Goal: Transaction & Acquisition: Purchase product/service

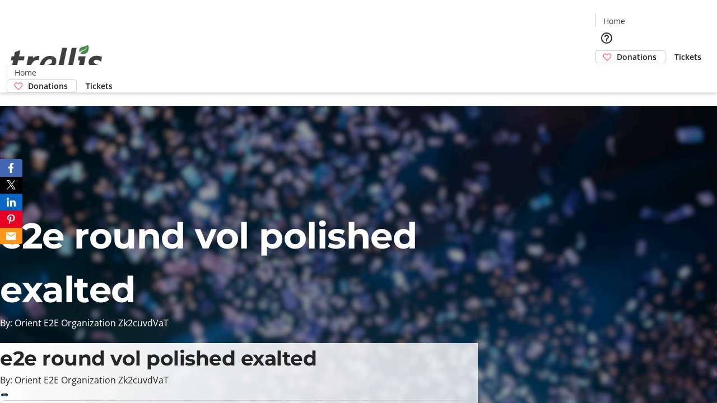
click at [617, 51] on span "Donations" at bounding box center [637, 57] width 40 height 12
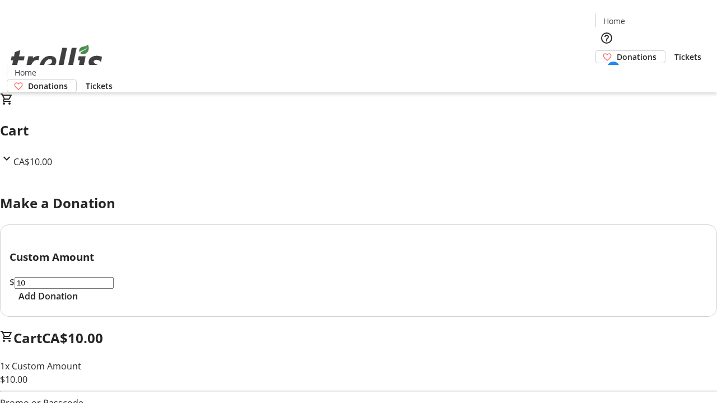
select select "CA"
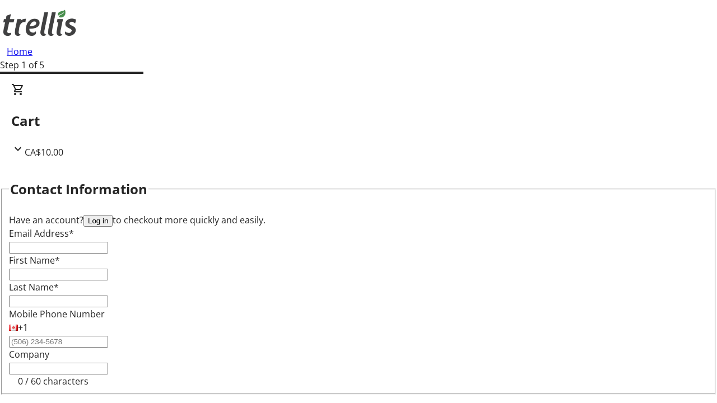
click at [113, 215] on button "Log in" at bounding box center [97, 221] width 29 height 12
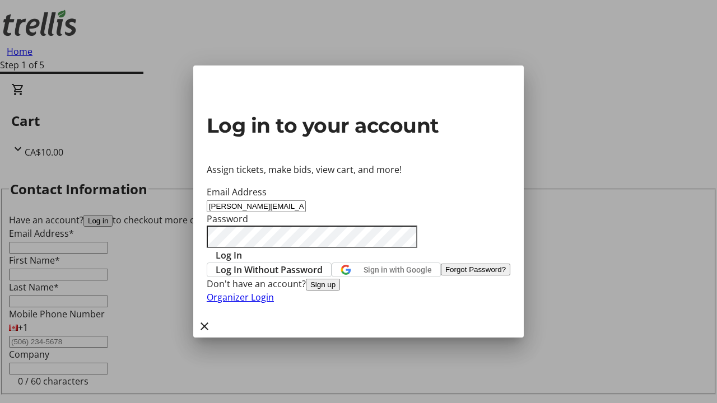
type input "[PERSON_NAME][EMAIL_ADDRESS][DOMAIN_NAME]"
click at [242, 249] on span "Log In" at bounding box center [229, 255] width 26 height 13
